Goal: Browse casually

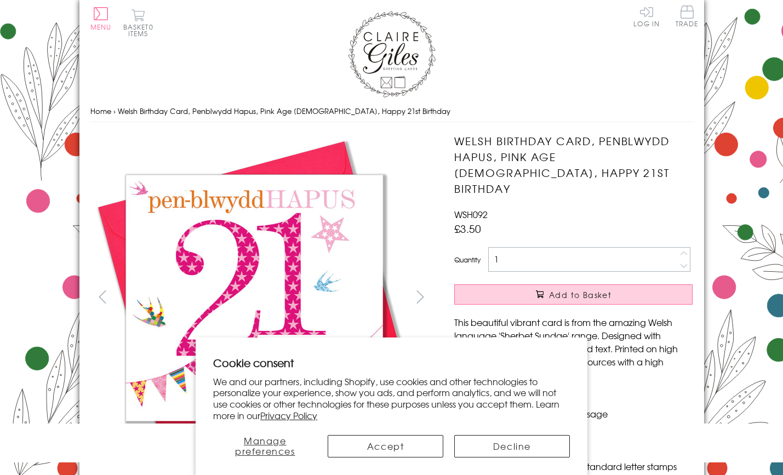
scroll to position [475, 0]
